Goal: Navigation & Orientation: Find specific page/section

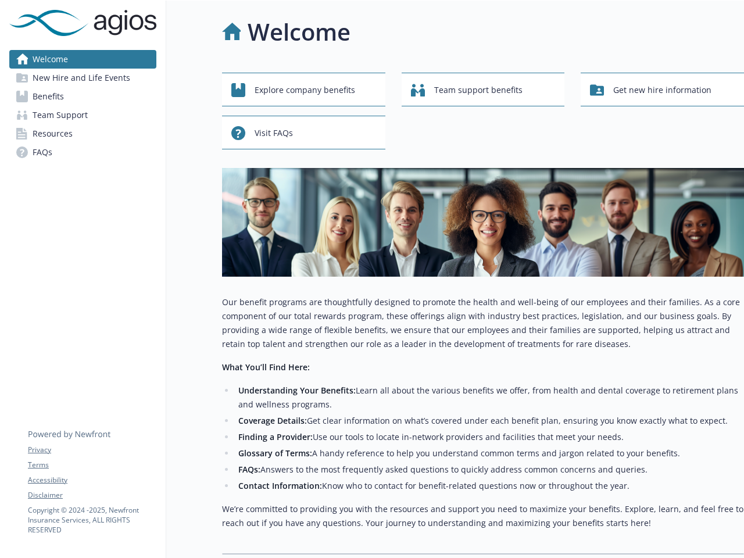
click at [372, 279] on div "Explore company benefits Team support benefits Get new hire information Visit F…" at bounding box center [483, 314] width 522 height 482
click at [92, 480] on link "Accessibility" at bounding box center [92, 480] width 128 height 10
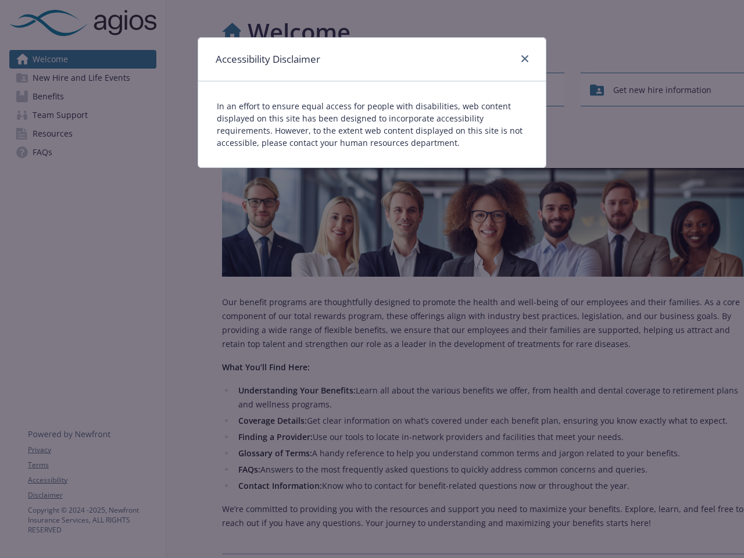
click at [92, 495] on div "Accessibility Disclaimer In an effort to ensure equal access for people with di…" at bounding box center [372, 279] width 744 height 558
click at [303, 81] on div "Accessibility Disclaimer" at bounding box center [372, 60] width 348 height 44
click at [483, 90] on div "In an effort to ensure equal access for people with disabilities, web content d…" at bounding box center [372, 124] width 348 height 86
click at [662, 90] on div "Accessibility Disclaimer In an effort to ensure equal access for people with di…" at bounding box center [372, 279] width 744 height 558
click at [303, 133] on p "In an effort to ensure equal access for people with disabilities, web content d…" at bounding box center [372, 124] width 310 height 49
